Goal: Task Accomplishment & Management: Use online tool/utility

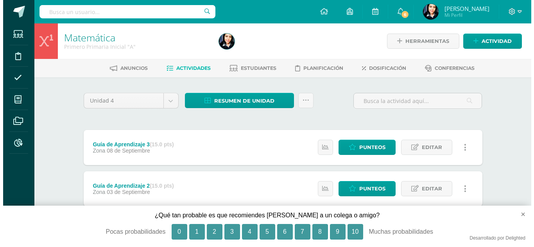
scroll to position [53, 0]
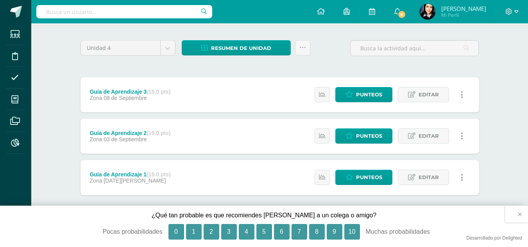
click at [521, 214] on button "×" at bounding box center [516, 214] width 23 height 17
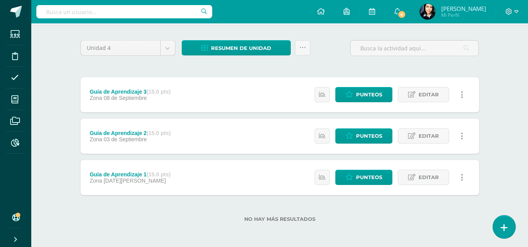
click at [505, 229] on icon at bounding box center [503, 227] width 7 height 9
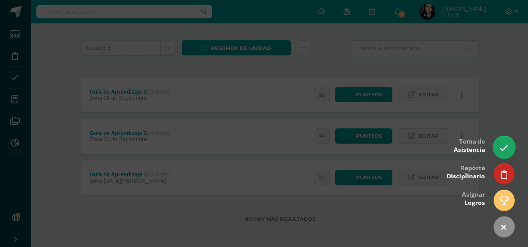
click at [503, 149] on icon at bounding box center [503, 148] width 9 height 9
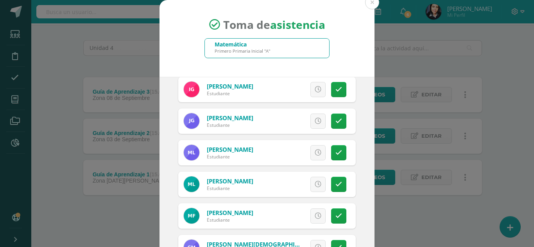
scroll to position [430, 0]
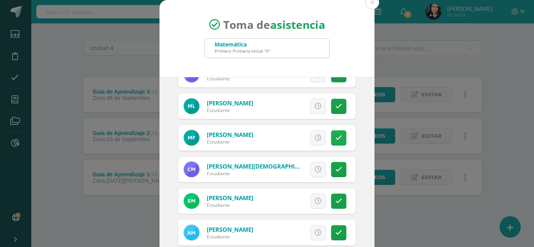
click at [335, 139] on icon at bounding box center [338, 138] width 7 height 7
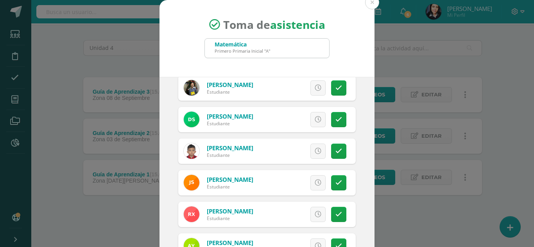
scroll to position [39, 0]
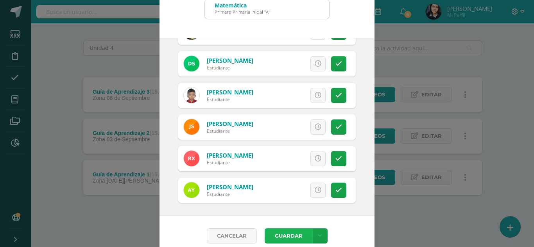
click at [296, 233] on button "Guardar" at bounding box center [288, 236] width 48 height 15
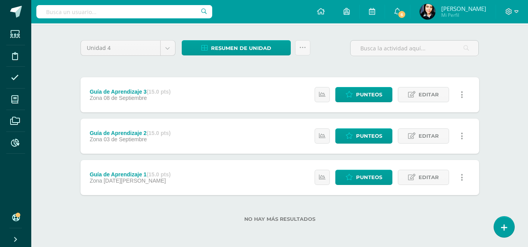
scroll to position [3733, 0]
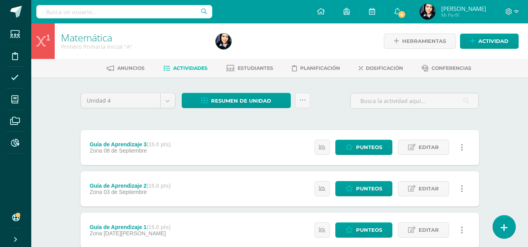
click at [503, 230] on icon at bounding box center [503, 227] width 7 height 9
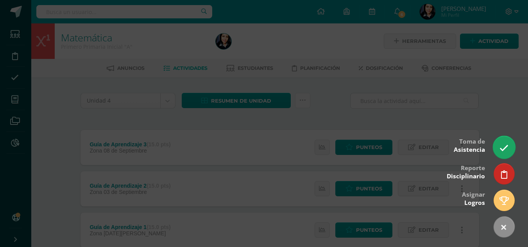
click at [505, 147] on icon at bounding box center [503, 148] width 9 height 9
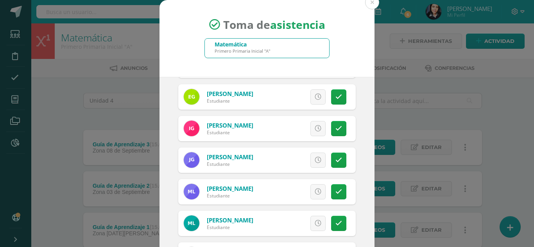
scroll to position [352, 0]
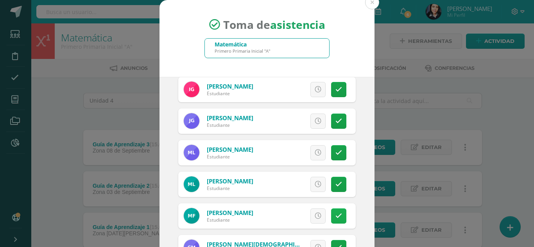
click at [335, 215] on icon at bounding box center [338, 216] width 7 height 7
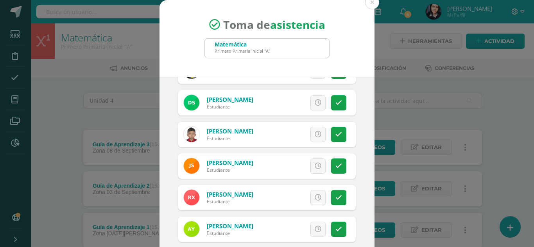
scroll to position [48, 0]
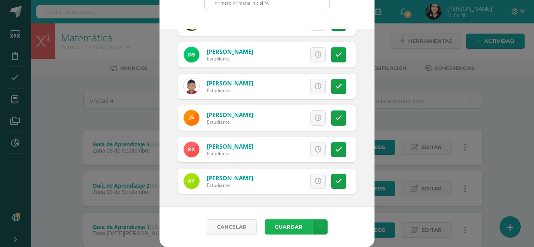
click at [290, 227] on button "Guardar" at bounding box center [288, 227] width 48 height 15
